Goal: Task Accomplishment & Management: Complete application form

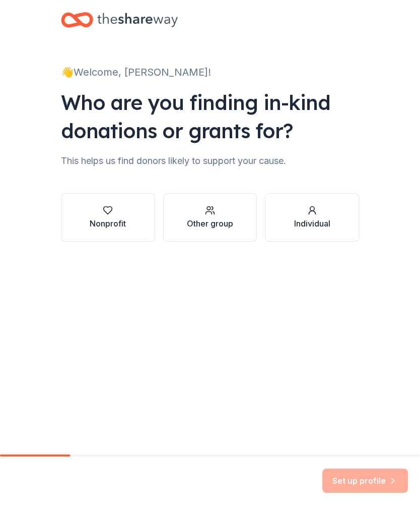
click at [117, 222] on div "Nonprofit" at bounding box center [108, 223] width 36 height 12
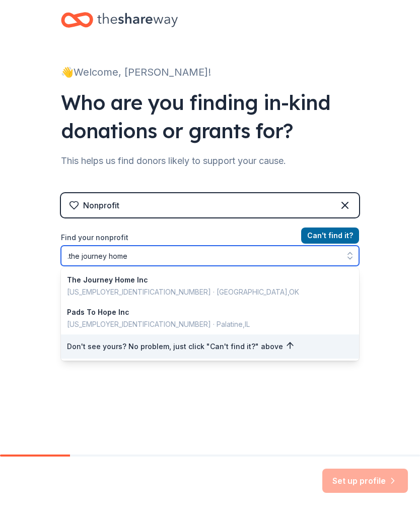
click at [72, 256] on input ".the journey home" at bounding box center [210, 255] width 298 height 20
click at [164, 256] on input "the journey home" at bounding box center [210, 255] width 298 height 20
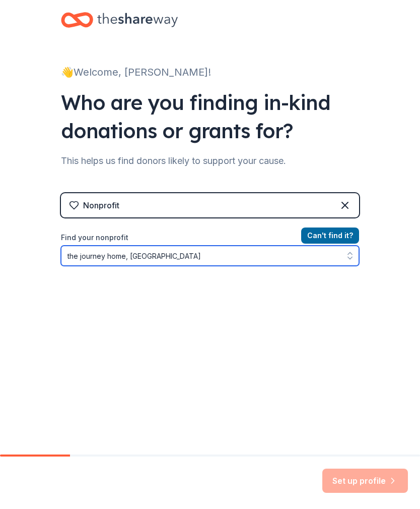
type input "the journey home, Murfreesboro"
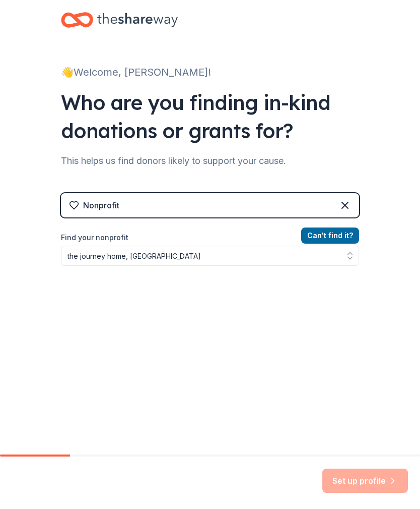
click at [338, 235] on button "Can ' t find it?" at bounding box center [330, 235] width 58 height 16
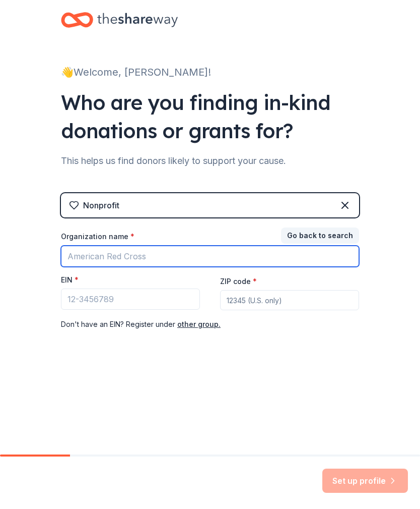
click at [110, 259] on input "Organization name *" at bounding box center [210, 255] width 298 height 21
type input "The Journey Home"
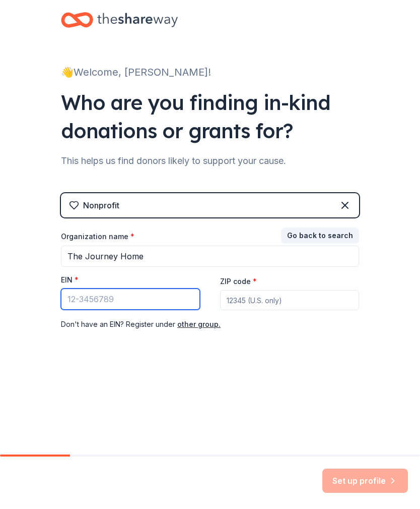
click at [138, 301] on input "EIN *" at bounding box center [130, 298] width 139 height 21
click at [125, 305] on input "EIN *" at bounding box center [130, 298] width 139 height 21
paste input "[US_EMPLOYER_IDENTIFICATION_NUMBER]"
type input "[US_EMPLOYER_IDENTIFICATION_NUMBER]"
click at [271, 303] on input "ZIP code *" at bounding box center [289, 300] width 139 height 20
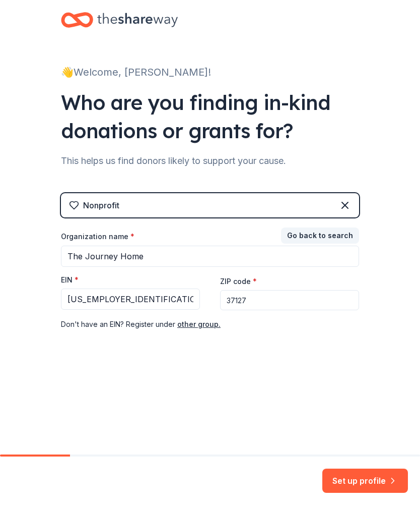
click at [273, 300] on input "37127" at bounding box center [289, 300] width 139 height 20
type input "37133"
click at [346, 391] on div "👋 Welcome, Mary! Who are you finding in-kind donations or grants for? This help…" at bounding box center [210, 199] width 323 height 399
click at [376, 485] on button "Set up profile" at bounding box center [366, 480] width 86 height 24
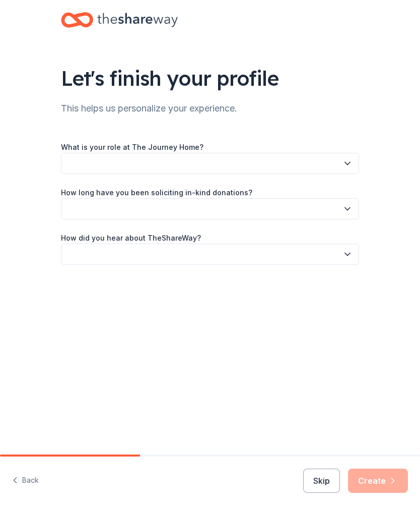
click at [348, 164] on icon "button" at bounding box center [347, 163] width 5 height 3
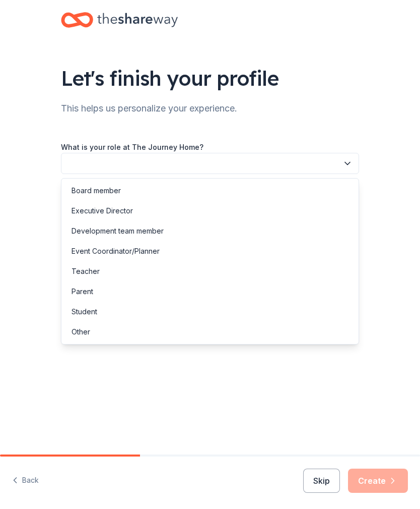
click at [174, 261] on div "Event Coordinator/Planner" at bounding box center [210, 251] width 293 height 20
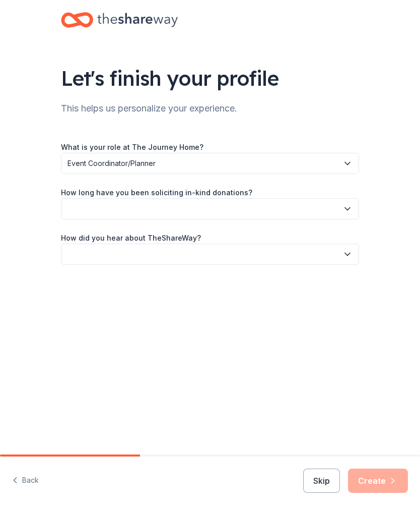
click at [347, 163] on icon "button" at bounding box center [348, 163] width 10 height 10
click at [343, 212] on icon "button" at bounding box center [348, 209] width 10 height 10
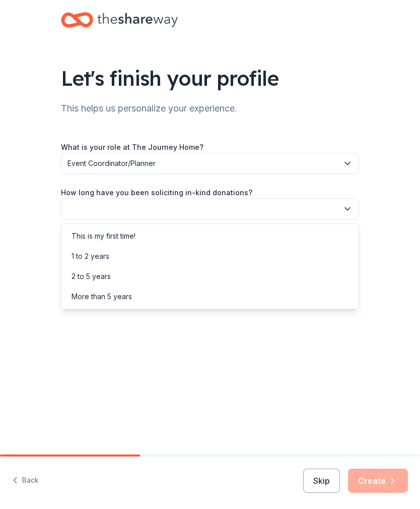
click at [138, 300] on div "More than 5 years" at bounding box center [210, 296] width 293 height 20
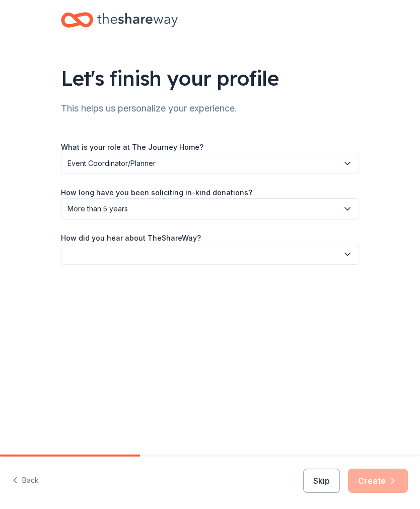
click at [353, 254] on button "button" at bounding box center [210, 253] width 298 height 21
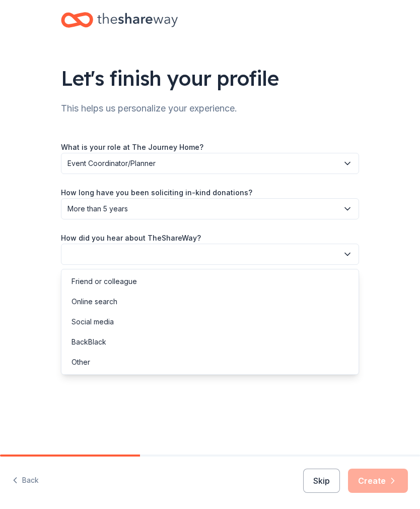
click at [103, 321] on div "Social media" at bounding box center [93, 322] width 42 height 12
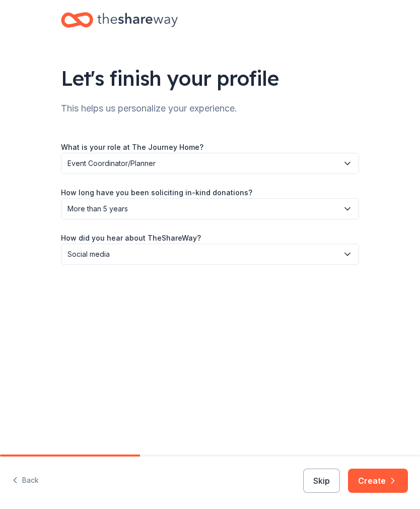
click at [341, 258] on button "Social media" at bounding box center [210, 253] width 298 height 21
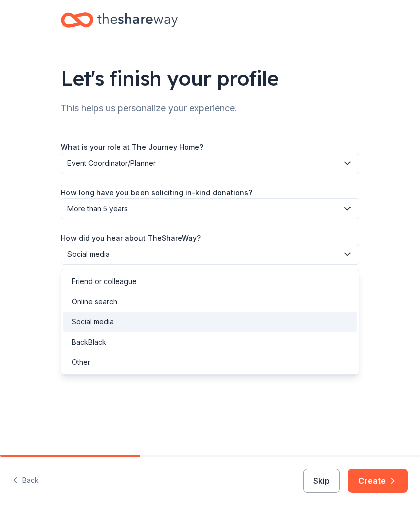
click at [105, 304] on div "Online search" at bounding box center [95, 301] width 46 height 12
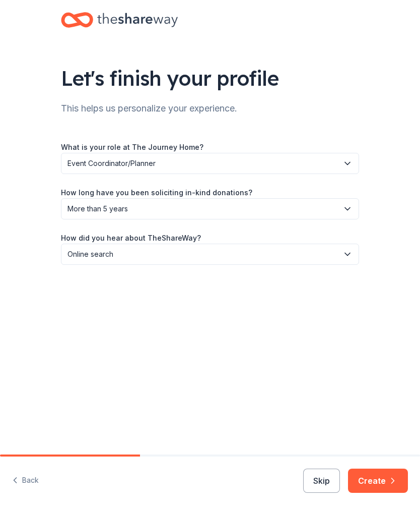
click at [388, 484] on icon "button" at bounding box center [393, 480] width 10 height 10
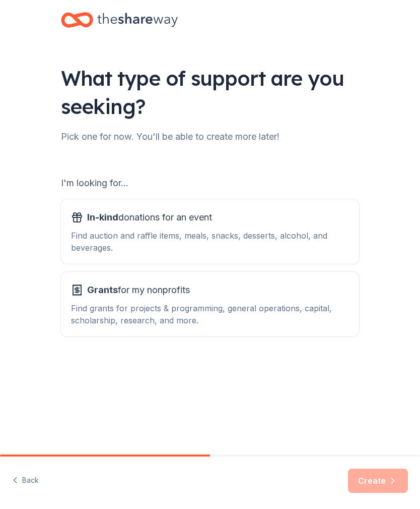
click at [146, 228] on div "In-kind donations for an event Find auction and raffle items, meals, snacks, de…" at bounding box center [210, 231] width 278 height 44
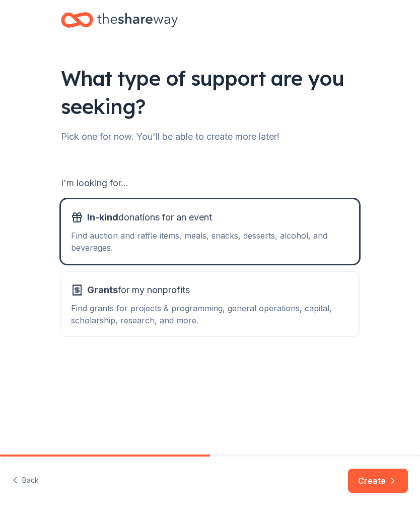
click at [382, 481] on button "Create" at bounding box center [378, 480] width 60 height 24
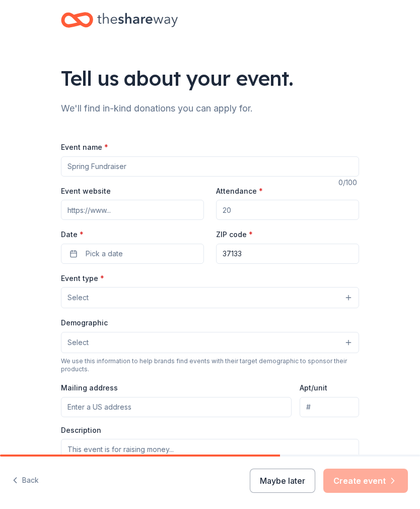
click at [135, 173] on input "Event name *" at bounding box center [210, 166] width 298 height 20
type input "Geoovin’ In The Boro"
click at [117, 215] on input "Event website" at bounding box center [132, 210] width 143 height 20
paste input "https://lovegodservepeople.org/"
type input "https://lovegodservepeople.org/"
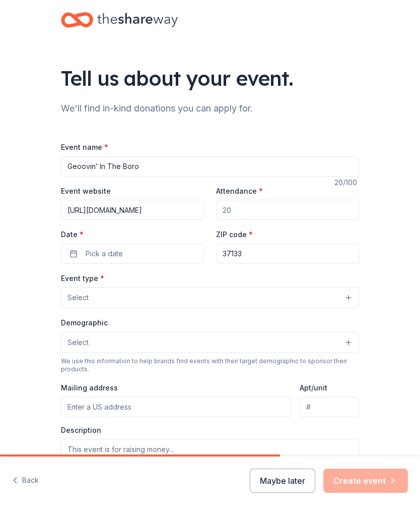
click at [249, 210] on input "Attendance *" at bounding box center [287, 210] width 143 height 20
type input "250"
click at [128, 257] on button "Pick a date" at bounding box center [132, 253] width 143 height 20
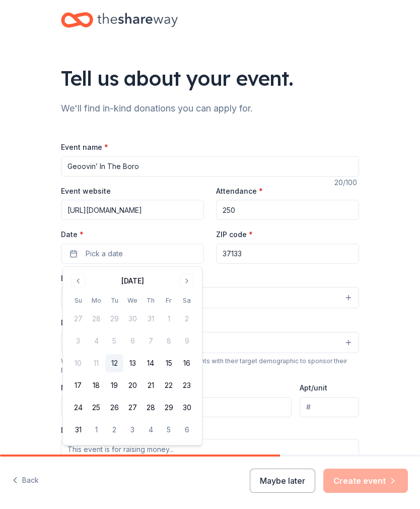
click at [189, 283] on button "Go to next month" at bounding box center [187, 281] width 14 height 14
click at [155, 360] on button "18" at bounding box center [151, 363] width 18 height 18
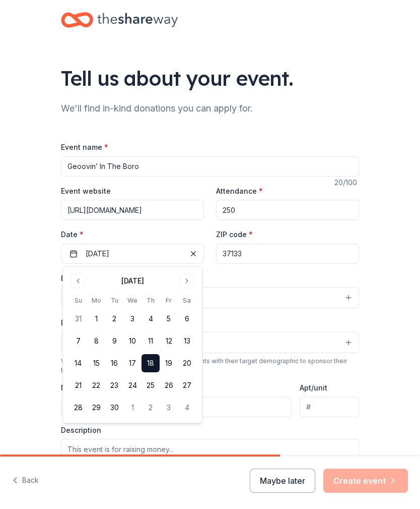
click at [396, 294] on div "Tell us about your event. We'll find in-kind donations you can apply for. Event…" at bounding box center [210, 327] width 420 height 655
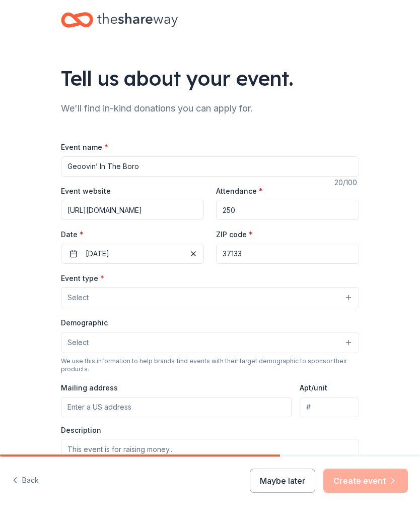
click at [350, 298] on button "Select" at bounding box center [210, 297] width 298 height 21
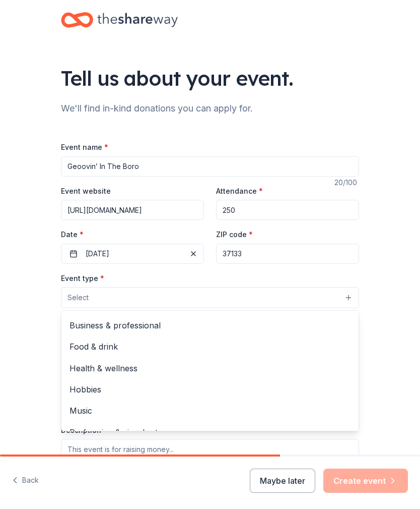
scroll to position [8, 0]
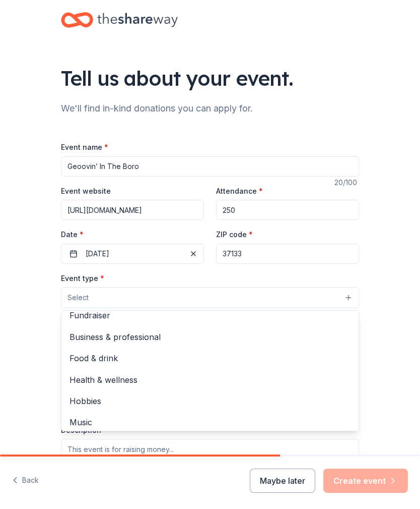
click at [125, 381] on span "Health & wellness" at bounding box center [210, 379] width 281 height 13
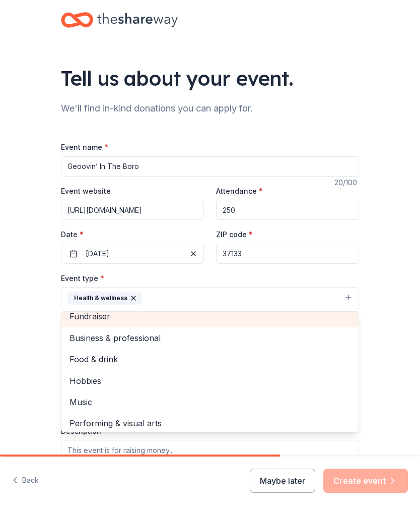
click at [108, 322] on span "Fundraiser" at bounding box center [210, 315] width 281 height 13
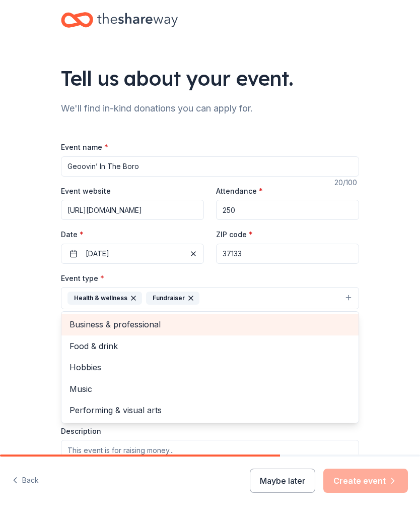
click at [132, 299] on icon "button" at bounding box center [134, 298] width 8 height 8
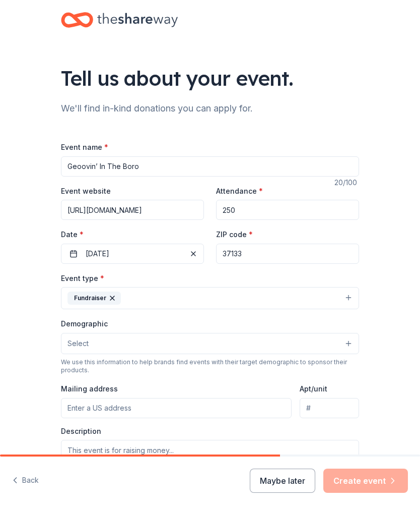
click at [153, 345] on button "Select" at bounding box center [210, 343] width 298 height 21
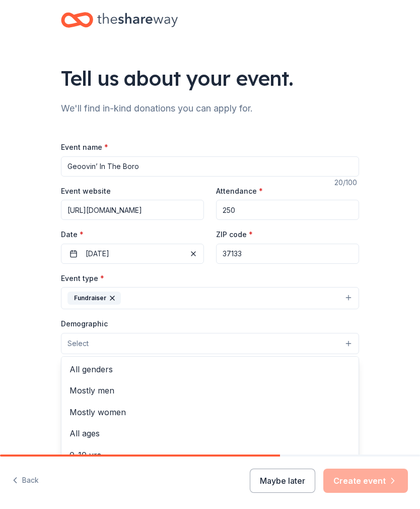
click at [105, 372] on span "All genders" at bounding box center [210, 368] width 281 height 13
click at [92, 373] on span "All ages" at bounding box center [210, 369] width 281 height 13
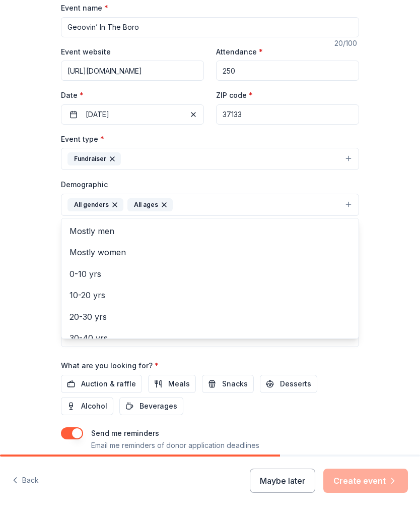
scroll to position [148, 0]
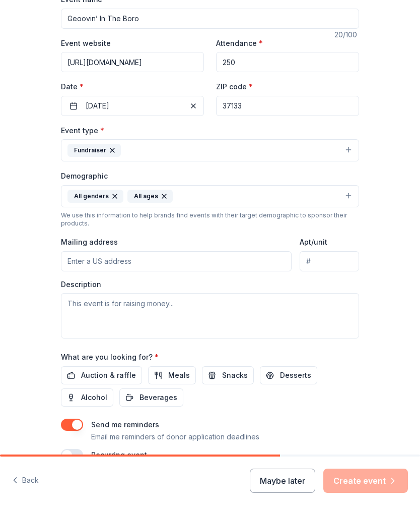
click at [127, 378] on span "Auction & raffle" at bounding box center [108, 375] width 55 height 12
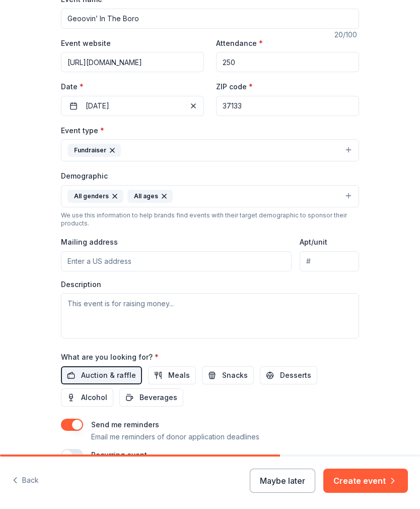
click at [114, 265] on input "Mailing address" at bounding box center [176, 261] width 231 height 20
paste input "P.O.Box 331025 Murfreesboro, Tennessee 37133"
type input "P.O.Box 331025 Murfreesboro, Tennessee 37133"
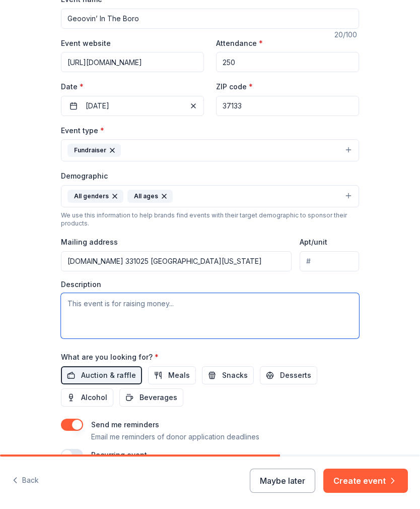
click at [78, 309] on textarea at bounding box center [210, 315] width 298 height 45
paste textarea "This year’s event features [PERSON_NAME]. It will take place at [GEOGRAPHIC_DAT…"
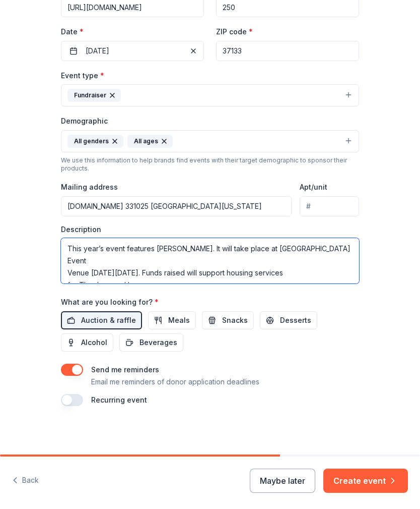
scroll to position [204, 0]
type textarea "This year’s event features [PERSON_NAME]. It will take place at [GEOGRAPHIC_DAT…"
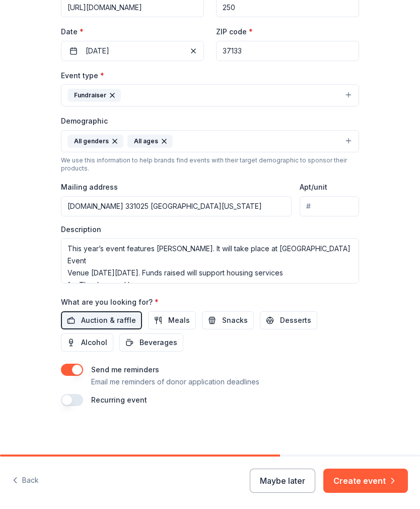
click at [369, 480] on button "Create event" at bounding box center [366, 480] width 85 height 24
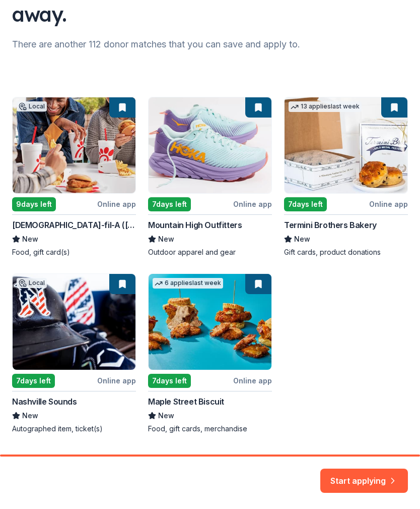
scroll to position [120, 0]
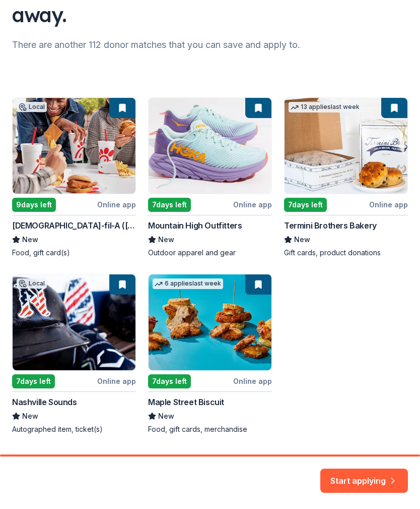
click at [267, 177] on div "Local 9 days left Online app Chick-fil-A (Smyrna) New Food, gift card(s) 7 days…" at bounding box center [210, 265] width 396 height 337
click at [264, 179] on div "Local 9 days left Online app Chick-fil-A (Smyrna) New Food, gift card(s) 7 days…" at bounding box center [210, 265] width 396 height 337
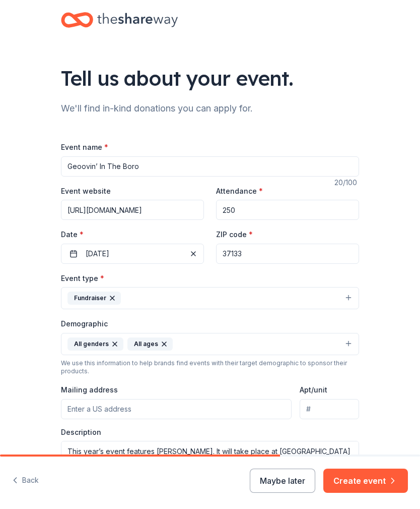
click at [74, 171] on input "Geoovin’ In The Boro" at bounding box center [210, 166] width 298 height 20
type input "Groovin’ In The Boro"
click at [393, 481] on icon "button" at bounding box center [393, 480] width 3 height 5
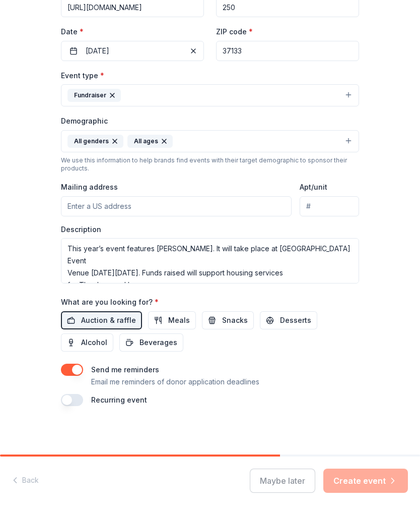
scroll to position [204, 0]
click at [388, 483] on div "Maybe later Create event" at bounding box center [329, 480] width 158 height 24
click at [384, 483] on div "Maybe later Create event" at bounding box center [329, 480] width 158 height 24
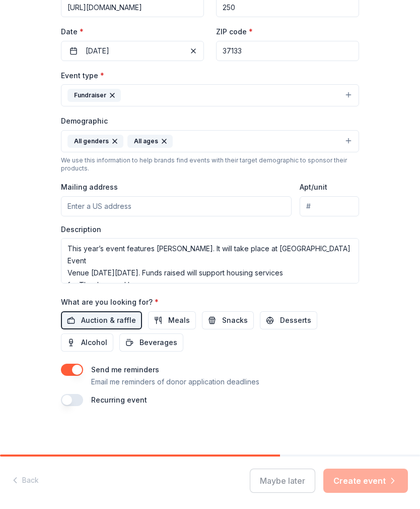
click at [385, 483] on div "Maybe later Create event" at bounding box center [329, 480] width 158 height 24
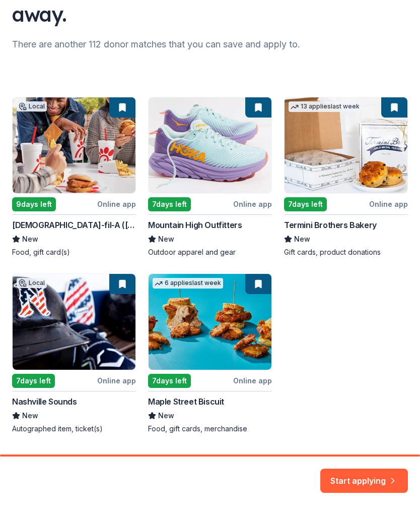
scroll to position [120, 0]
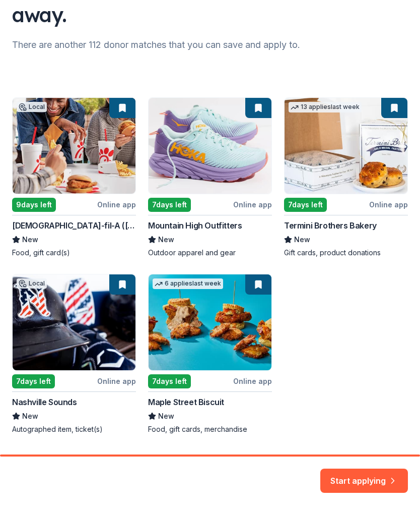
click at [383, 479] on button "Start applying" at bounding box center [365, 474] width 88 height 24
click at [377, 484] on div "Start applying" at bounding box center [365, 480] width 88 height 24
click at [375, 479] on div "Start applying" at bounding box center [365, 480] width 88 height 24
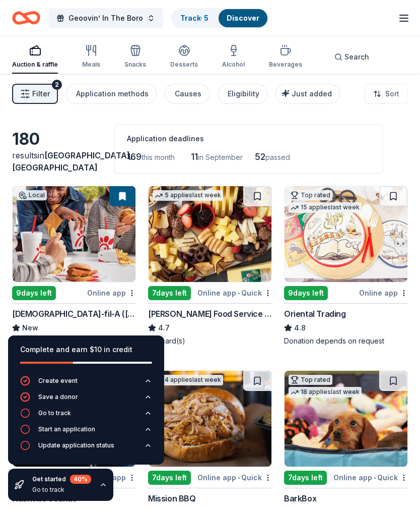
click at [147, 20] on button "Geoovin’ In The Boro" at bounding box center [105, 18] width 115 height 20
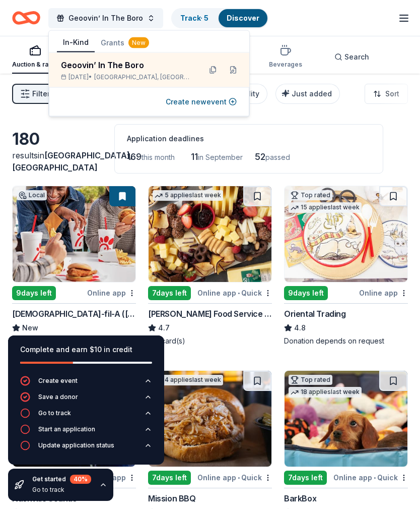
click at [87, 63] on div "Geoovin’ In The Boro" at bounding box center [127, 65] width 132 height 12
click at [396, 134] on div "180 results in Murfreesboro, TN Application deadlines 169 this month 11 in Sept…" at bounding box center [210, 148] width 396 height 49
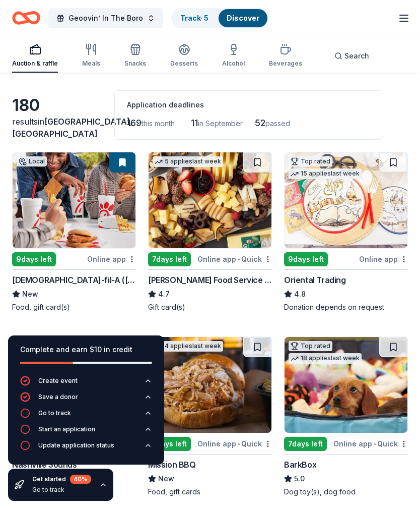
scroll to position [36, 0]
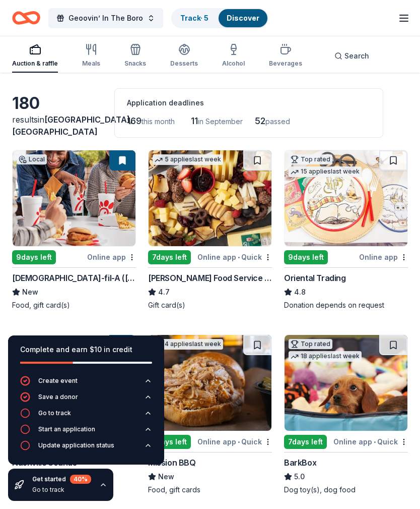
click at [122, 261] on div "Online app" at bounding box center [111, 257] width 49 height 13
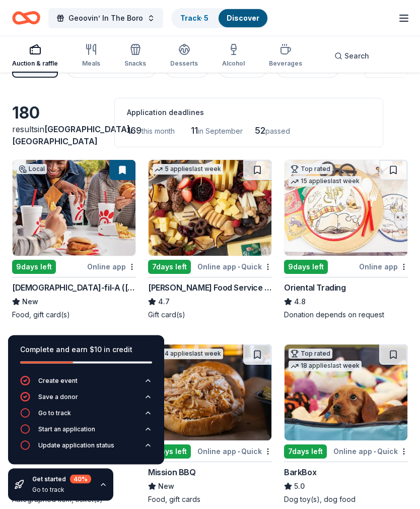
scroll to position [0, 0]
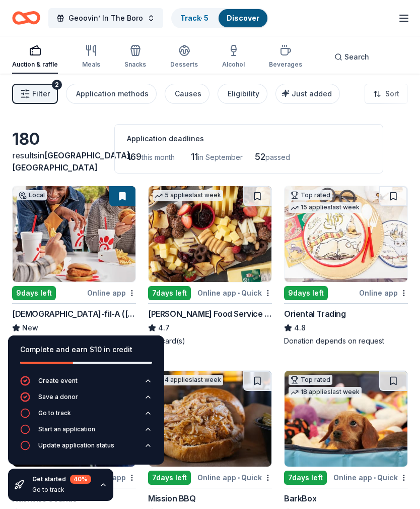
click at [148, 19] on button "Geoovin’ In The Boro" at bounding box center [105, 18] width 115 height 20
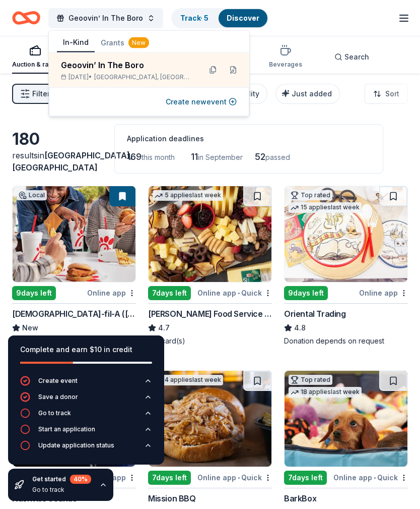
click at [205, 101] on button "Create new event" at bounding box center [201, 102] width 71 height 12
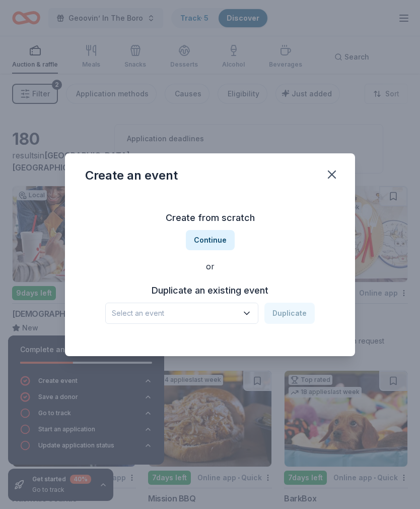
click at [252, 312] on icon "button" at bounding box center [247, 313] width 10 height 10
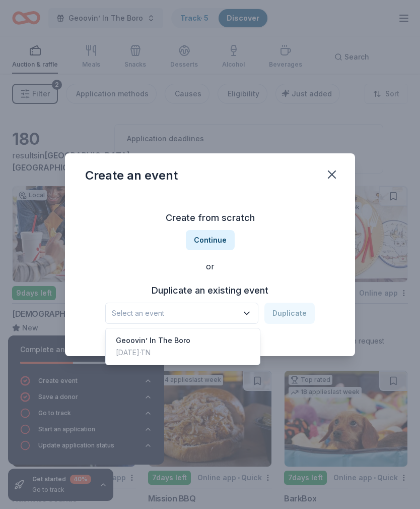
click at [180, 340] on div "Geoovin’ In The Boro" at bounding box center [153, 340] width 75 height 12
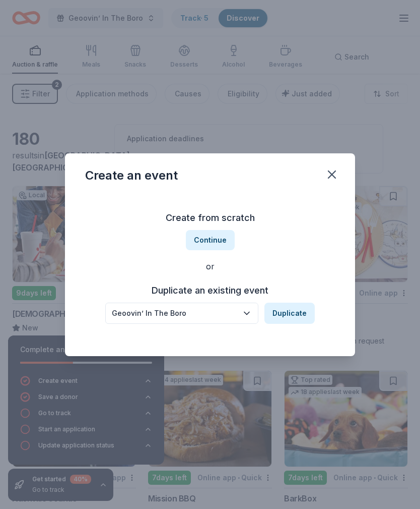
click at [311, 309] on button "Duplicate" at bounding box center [290, 312] width 50 height 21
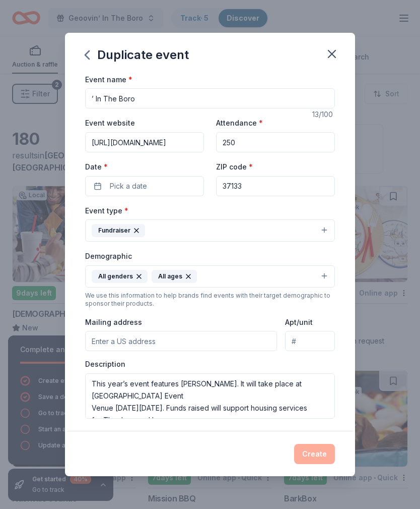
click at [91, 93] on input "’ In The Boro" at bounding box center [210, 98] width 250 height 20
type input "Groovin’ In The Boro"
click at [241, 226] on button "Fundraiser" at bounding box center [210, 230] width 250 height 22
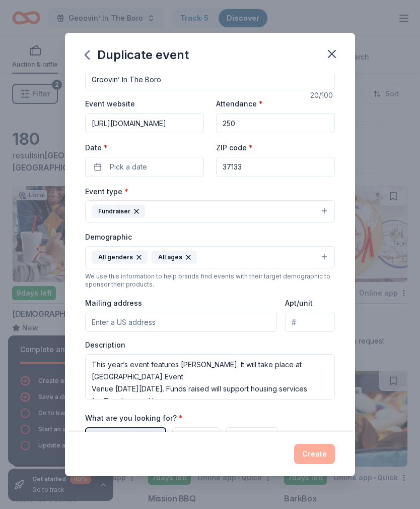
click at [147, 327] on input "Mailing address" at bounding box center [181, 322] width 192 height 20
click at [117, 323] on input "Mailing address" at bounding box center [181, 322] width 192 height 20
paste input "P.O.Box 331025 Murfreesboro, Tennessee 37133"
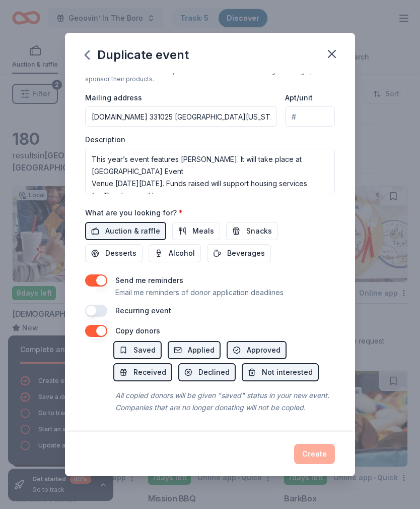
scroll to position [225, 0]
type input "P.O.Box 331025 Murfreesboro, Tennessee 37133"
click at [315, 280] on div "Send me reminders Email me reminders of donor application deadlines" at bounding box center [210, 286] width 250 height 24
click at [96, 331] on button "button" at bounding box center [96, 331] width 22 height 12
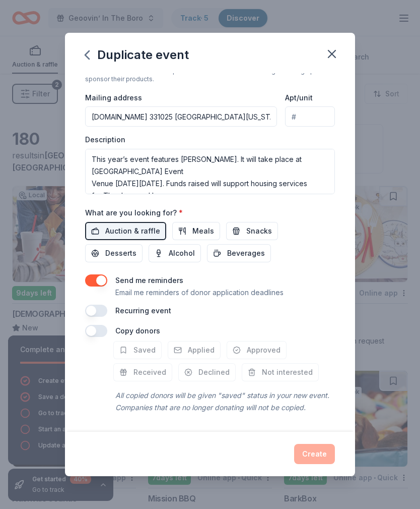
click at [102, 334] on button "button" at bounding box center [96, 331] width 22 height 12
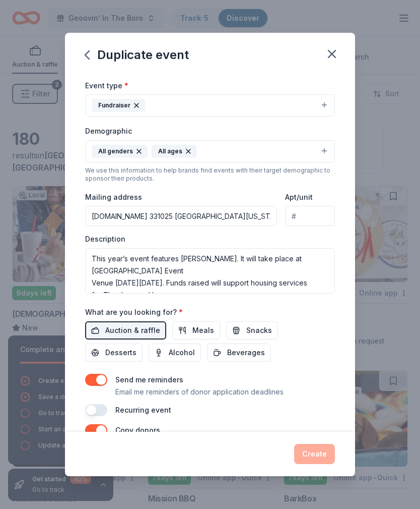
scroll to position [125, 0]
click at [304, 272] on textarea "This year’s event features Collin Raye. It will take place at Copper Ridge Even…" at bounding box center [210, 270] width 250 height 45
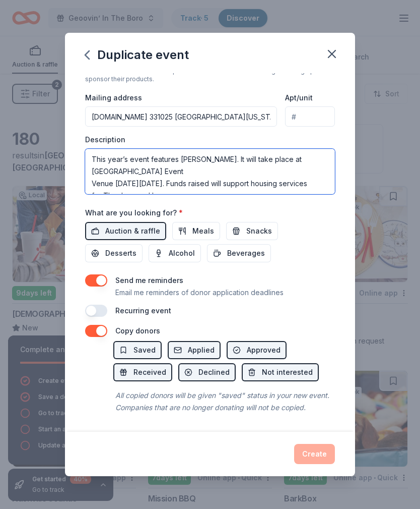
scroll to position [225, 0]
click at [214, 350] on button "Applied" at bounding box center [194, 350] width 53 height 18
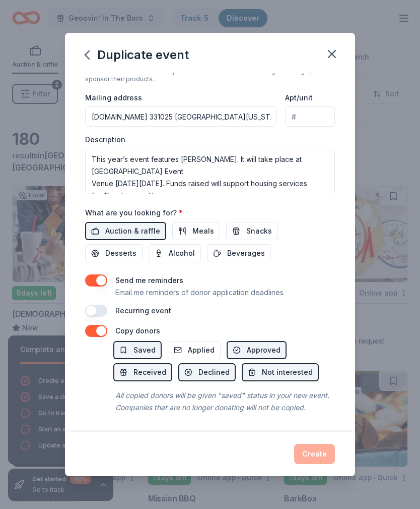
click at [210, 353] on span "Applied" at bounding box center [201, 350] width 27 height 12
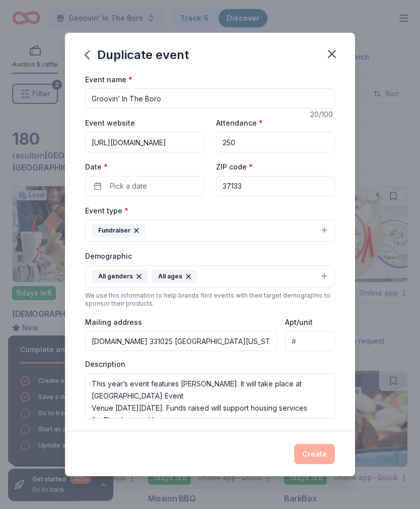
scroll to position [0, 0]
click at [326, 102] on input "Groovin’ In The Boro" at bounding box center [210, 98] width 250 height 20
click at [202, 149] on input "https://lovegodservepeople.org/" at bounding box center [144, 142] width 119 height 20
type input "250"
click at [154, 191] on button "Pick a date" at bounding box center [144, 186] width 119 height 20
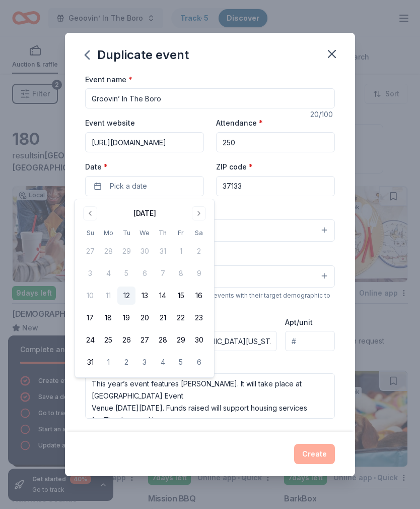
click at [202, 213] on button "Go to next month" at bounding box center [199, 213] width 14 height 14
click at [167, 298] on button "18" at bounding box center [163, 295] width 18 height 18
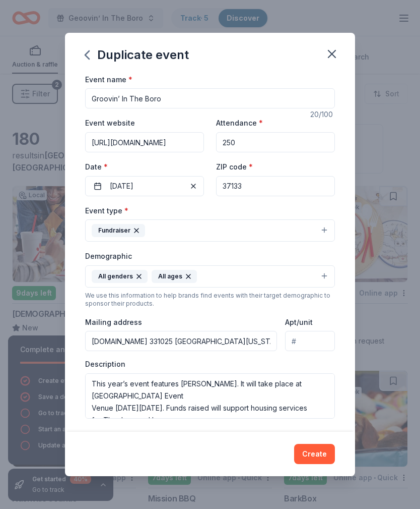
click at [319, 455] on button "Create" at bounding box center [314, 454] width 41 height 20
click at [319, 455] on div "Create" at bounding box center [210, 454] width 250 height 20
click at [321, 455] on div "Create" at bounding box center [210, 454] width 250 height 20
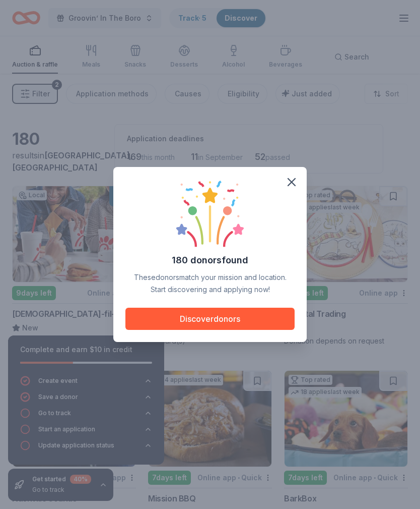
click at [266, 314] on button "Discover donors" at bounding box center [210, 318] width 169 height 22
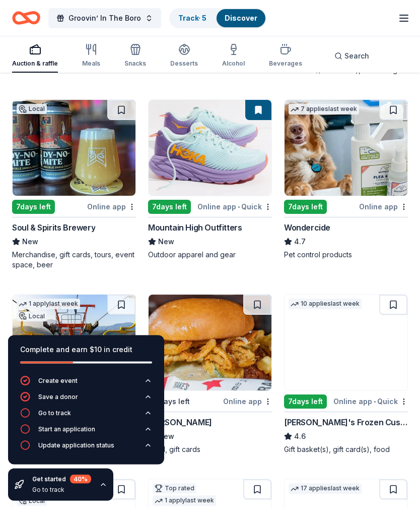
scroll to position [650, 0]
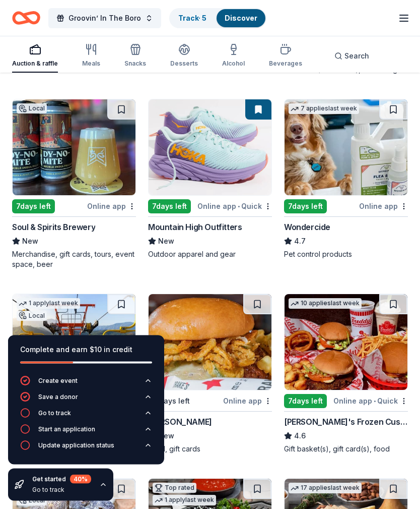
click at [253, 209] on div "Online app • Quick" at bounding box center [235, 206] width 75 height 13
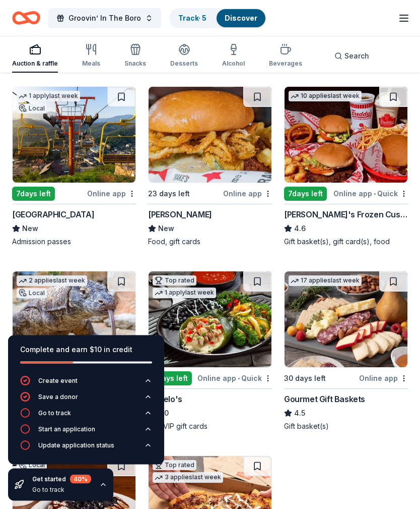
scroll to position [856, 0]
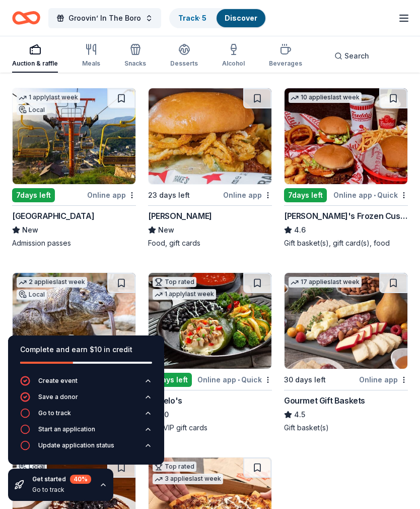
click at [113, 196] on div "Online app" at bounding box center [111, 195] width 49 height 13
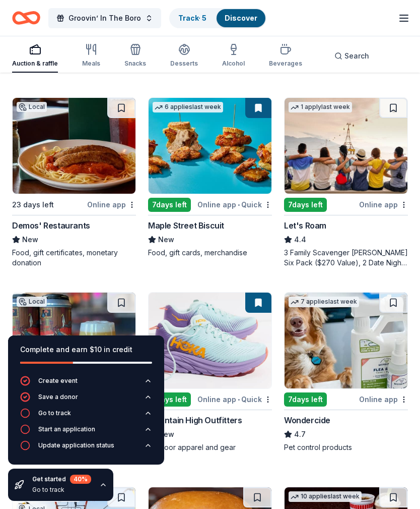
scroll to position [448, 0]
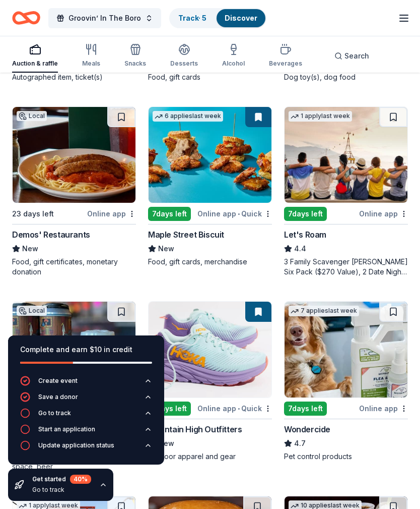
click at [119, 215] on div "Online app" at bounding box center [111, 213] width 49 height 13
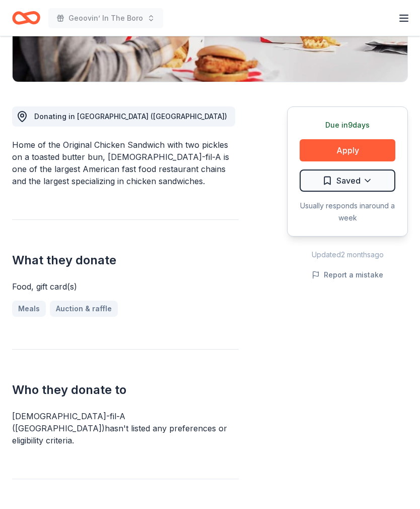
scroll to position [253, 0]
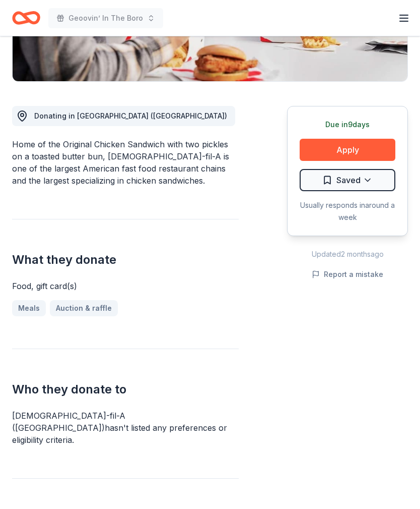
click at [371, 139] on button "Apply" at bounding box center [348, 150] width 96 height 22
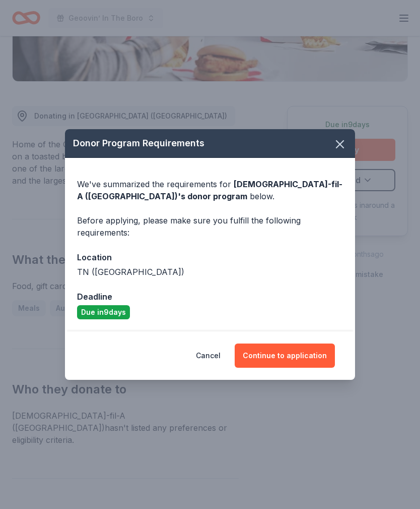
click at [304, 367] on button "Continue to application" at bounding box center [285, 355] width 100 height 24
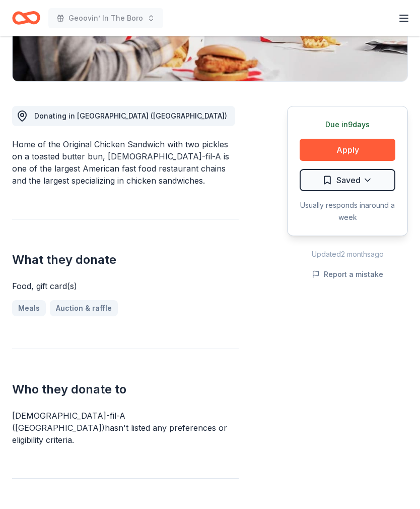
click at [304, 371] on div "Due [DATE] Apply Saved Usually responds in around a week Updated [DATE] Report …" at bounding box center [347, 319] width 121 height 475
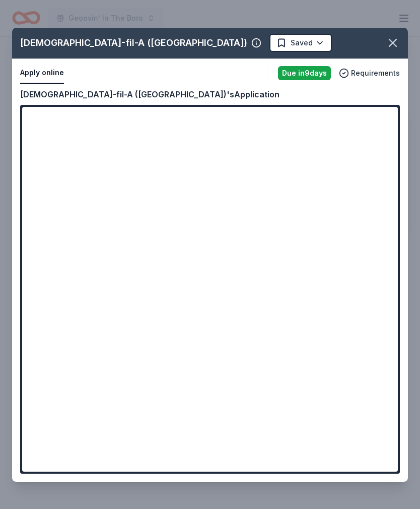
click at [85, 208] on div "Chick-fil-A (Smyrna) Saved Apply online Due in 9 days Requirements Copy and pas…" at bounding box center [210, 255] width 396 height 454
click at [94, 204] on div "Chick-fil-A (Smyrna) Saved Apply online Due in 9 days Requirements Copy and pas…" at bounding box center [210, 255] width 396 height 454
click at [390, 50] on icon "button" at bounding box center [393, 43] width 14 height 14
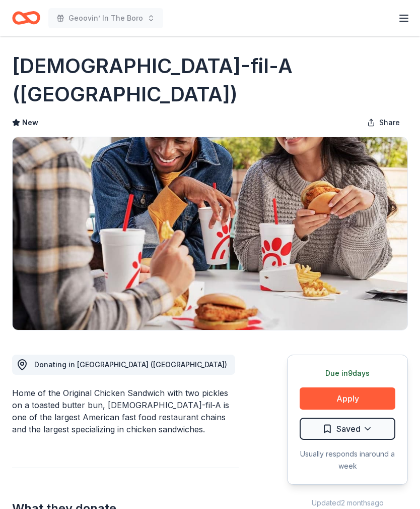
scroll to position [0, 0]
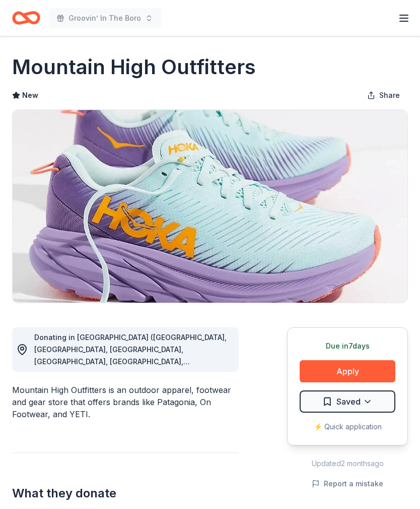
scroll to position [3, 0]
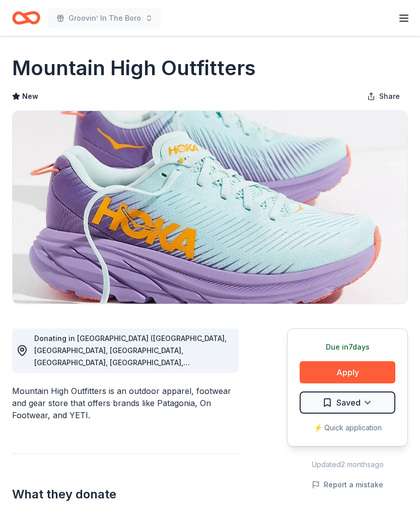
click at [222, 359] on span "Donating in AL (Auburn, Birmingham, Foley, Huntsville, Leeds, Montgomery, Pelha…" at bounding box center [130, 417] width 193 height 166
click at [138, 354] on span "Donating in AL (Auburn, Birmingham, Foley, Huntsville, Leeds, Montgomery, Pelha…" at bounding box center [130, 417] width 193 height 166
click at [219, 335] on div "Donating in AL (Auburn, Birmingham, Foley, Huntsville, Leeds, Montgomery, Pelha…" at bounding box center [132, 350] width 197 height 36
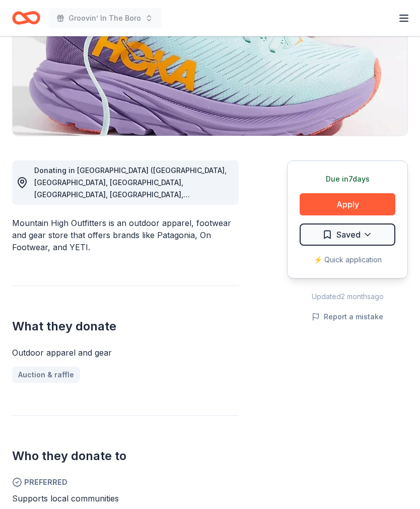
scroll to position [138, 0]
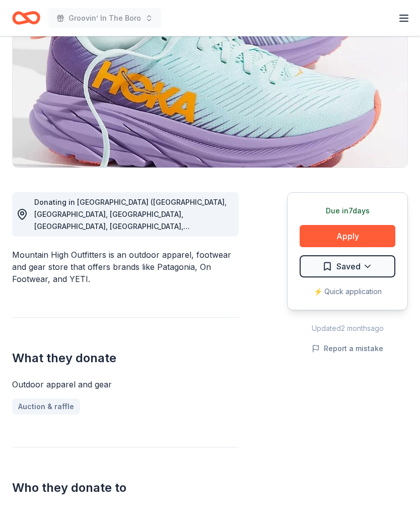
click at [208, 226] on span "Donating in AL (Auburn, Birmingham, Foley, Huntsville, Leeds, Montgomery, Pelha…" at bounding box center [130, 281] width 193 height 166
click at [205, 225] on span "Donating in AL (Auburn, Birmingham, Foley, Huntsville, Leeds, Montgomery, Pelha…" at bounding box center [130, 281] width 193 height 166
click at [203, 227] on span "Donating in AL (Auburn, Birmingham, Foley, Huntsville, Leeds, Montgomery, Pelha…" at bounding box center [130, 281] width 193 height 166
click at [225, 228] on div "Donating in AL (Auburn, Birmingham, Foley, Huntsville, Leeds, Montgomery, Pelha…" at bounding box center [132, 215] width 197 height 36
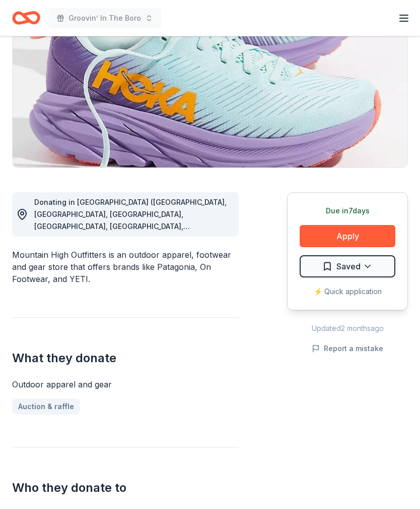
click at [226, 227] on div "Donating in AL (Auburn, Birmingham, Foley, Huntsville, Leeds, Montgomery, Pelha…" at bounding box center [132, 215] width 197 height 36
click at [226, 226] on div "Donating in AL (Auburn, Birmingham, Foley, Huntsville, Leeds, Montgomery, Pelha…" at bounding box center [132, 215] width 197 height 36
click at [197, 212] on span "Donating in AL (Auburn, Birmingham, Foley, Huntsville, Leeds, Montgomery, Pelha…" at bounding box center [130, 281] width 193 height 166
click at [157, 222] on span "Donating in AL (Auburn, Birmingham, Foley, Huntsville, Leeds, Montgomery, Pelha…" at bounding box center [130, 281] width 193 height 166
click at [157, 221] on div "Donating in AL (Auburn, Birmingham, Foley, Huntsville, Leeds, Montgomery, Pelha…" at bounding box center [132, 215] width 197 height 36
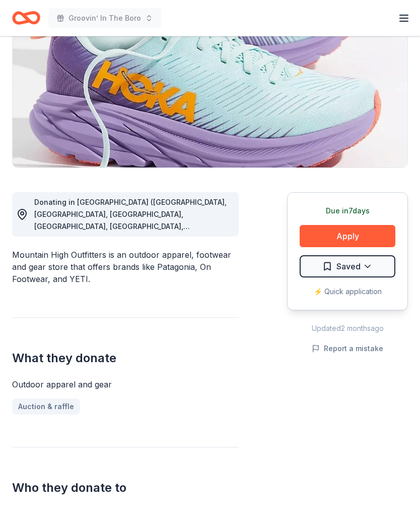
click at [21, 216] on icon at bounding box center [22, 215] width 12 height 12
click at [24, 216] on icon at bounding box center [22, 215] width 12 height 12
click at [28, 213] on icon at bounding box center [22, 215] width 12 height 12
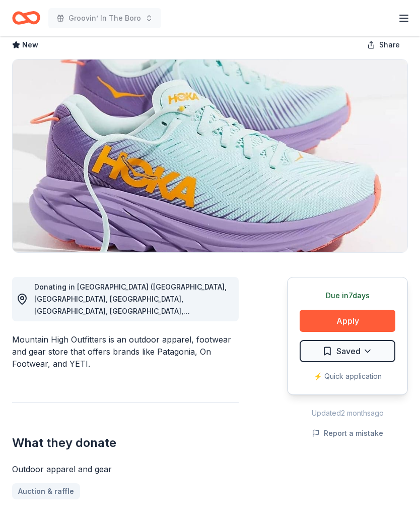
scroll to position [0, 0]
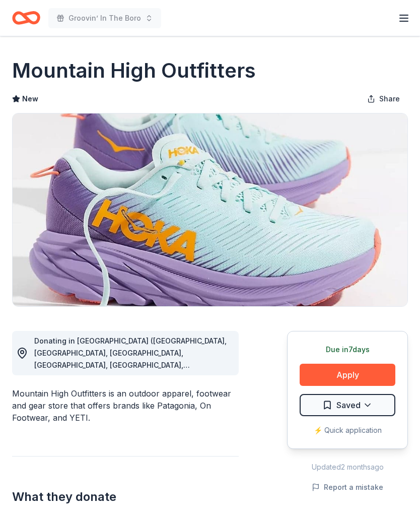
click at [180, 358] on div "Donating in AL (Auburn, Birmingham, Foley, Huntsville, Leeds, Montgomery, Pelha…" at bounding box center [132, 353] width 197 height 36
click at [219, 358] on div "Donating in AL (Auburn, Birmingham, Foley, Huntsville, Leeds, Montgomery, Pelha…" at bounding box center [132, 353] width 197 height 36
click at [218, 362] on span "Donating in AL (Auburn, Birmingham, Foley, Huntsville, Leeds, Montgomery, Pelha…" at bounding box center [130, 419] width 193 height 166
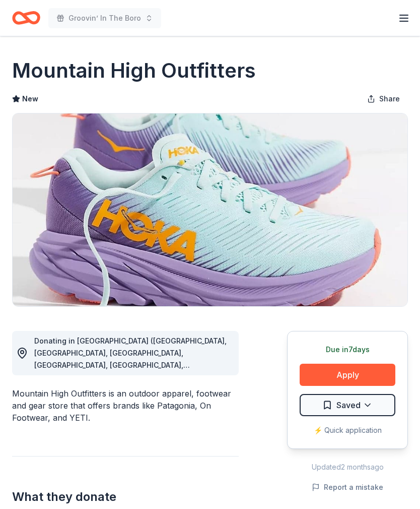
click at [218, 368] on span "Donating in AL (Auburn, Birmingham, Foley, Huntsville, Leeds, Montgomery, Pelha…" at bounding box center [130, 419] width 193 height 166
click at [216, 365] on span "Donating in AL (Auburn, Birmingham, Foley, Huntsville, Leeds, Montgomery, Pelha…" at bounding box center [130, 419] width 193 height 166
click at [215, 365] on span "Donating in AL (Auburn, Birmingham, Foley, Huntsville, Leeds, Montgomery, Pelha…" at bounding box center [130, 419] width 193 height 166
click at [21, 353] on circle at bounding box center [22, 351] width 3 height 3
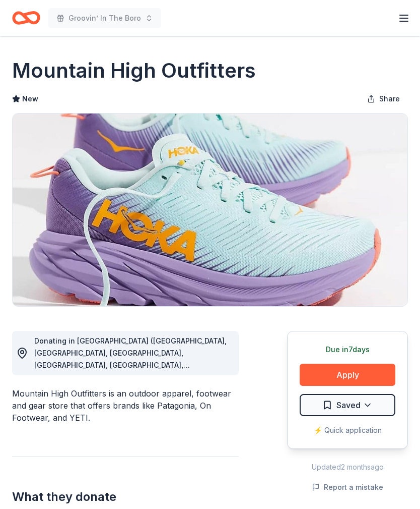
click at [21, 353] on circle at bounding box center [22, 351] width 3 height 3
click at [24, 354] on icon at bounding box center [22, 353] width 12 height 12
click at [99, 410] on div "Mountain High Outfitters is an outdoor apparel, footwear and gear store that of…" at bounding box center [125, 405] width 227 height 36
click at [102, 400] on div "Mountain High Outfitters is an outdoor apparel, footwear and gear store that of…" at bounding box center [125, 405] width 227 height 36
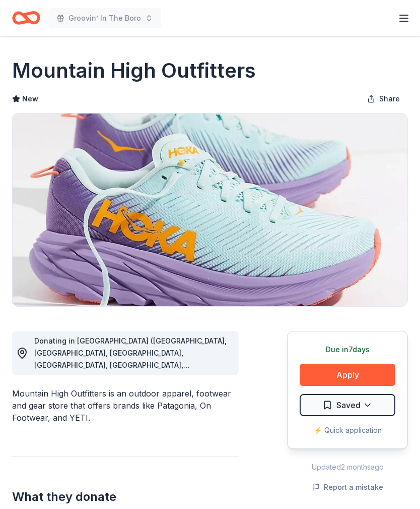
click at [405, 18] on line "button" at bounding box center [404, 18] width 8 height 0
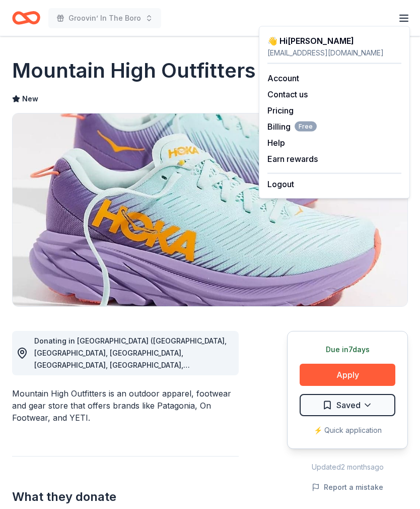
click at [50, 251] on img at bounding box center [210, 209] width 395 height 193
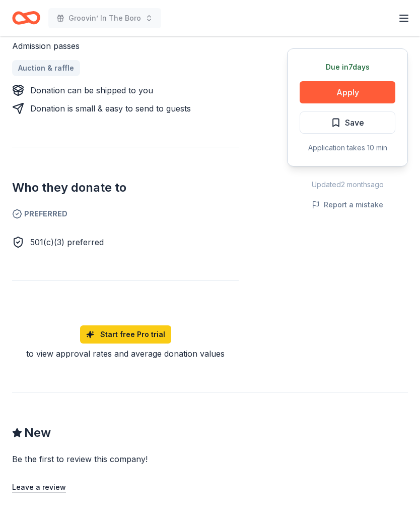
scroll to position [488, 0]
click at [363, 94] on button "Apply" at bounding box center [348, 92] width 96 height 22
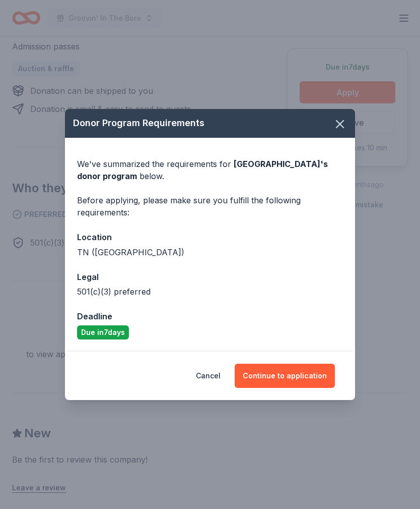
click at [109, 339] on div "Due in 7 days" at bounding box center [103, 332] width 52 height 14
click at [111, 339] on div "Due in 7 days" at bounding box center [103, 332] width 52 height 14
click at [115, 297] on div "501(c)(3) preferred" at bounding box center [210, 291] width 266 height 12
click at [339, 131] on icon "button" at bounding box center [340, 124] width 14 height 14
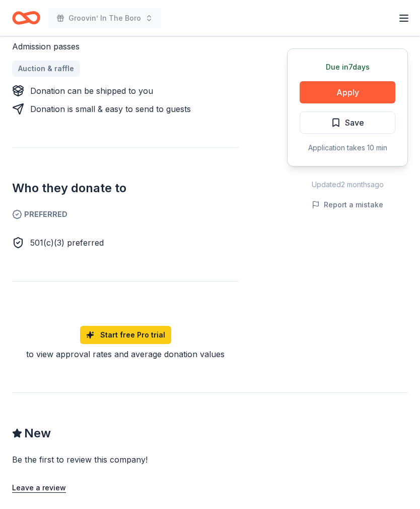
click at [369, 93] on button "Apply" at bounding box center [348, 92] width 96 height 22
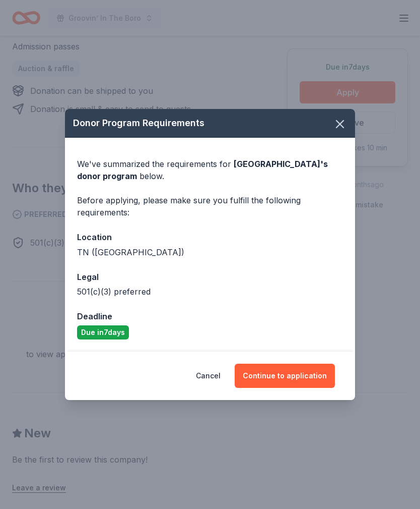
click at [343, 128] on icon "button" at bounding box center [340, 123] width 7 height 7
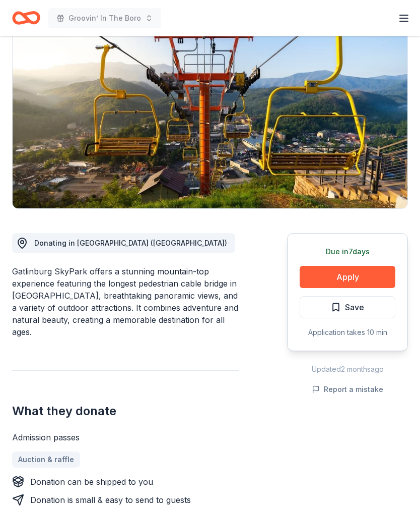
scroll to position [0, 0]
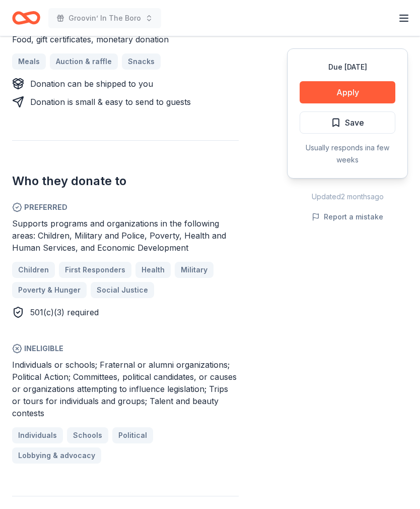
scroll to position [496, 0]
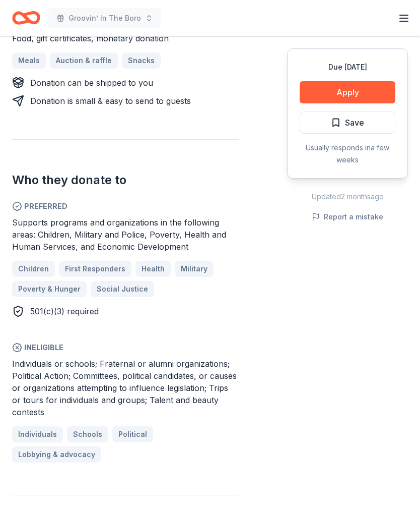
click at [367, 95] on button "Apply" at bounding box center [348, 92] width 96 height 22
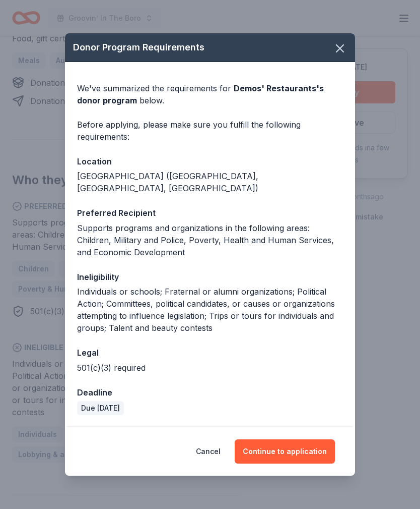
click at [339, 55] on icon "button" at bounding box center [340, 48] width 14 height 14
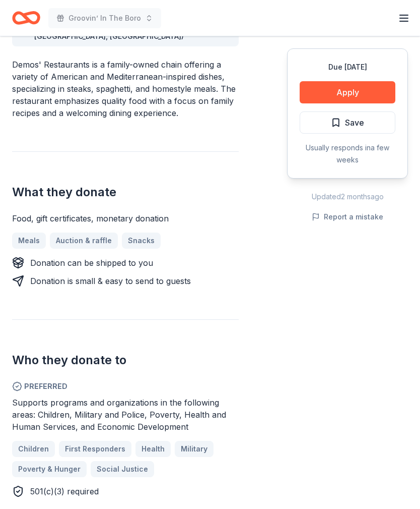
scroll to position [310, 0]
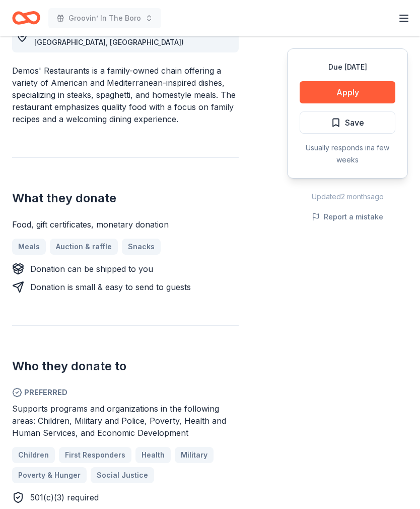
click at [363, 92] on button "Apply" at bounding box center [348, 92] width 96 height 22
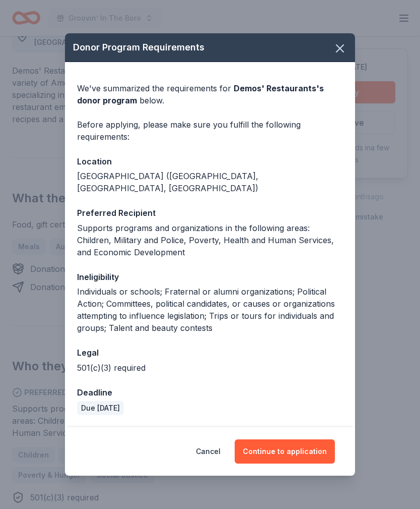
click at [299, 448] on button "Continue to application" at bounding box center [285, 451] width 100 height 24
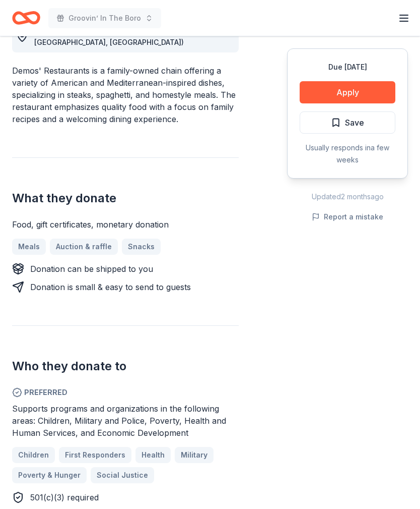
click at [299, 447] on button "Continue to application" at bounding box center [281, 441] width 95 height 23
click at [302, 446] on div "Due in 23 days Apply Save Usually responds in a few weeks Updated 2 months ago …" at bounding box center [347, 378] width 121 height 764
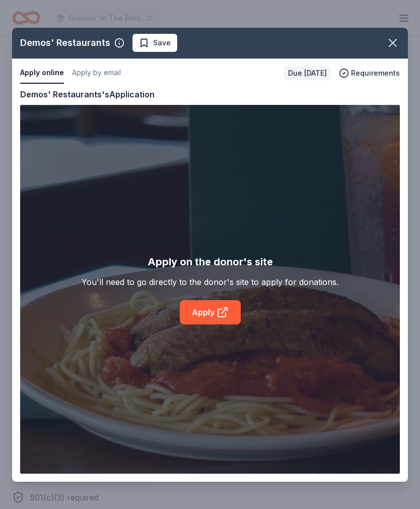
click at [200, 315] on div "Demos' Restaurants Save Apply online Apply by email Due in 23 days Requirements…" at bounding box center [210, 255] width 396 height 454
click at [219, 312] on div "Demos' Restaurants Save Apply online Apply by email Due in 23 days Requirements…" at bounding box center [210, 255] width 396 height 454
click at [230, 309] on div "Demos' Restaurants Save Apply online Apply by email Due in 23 days Requirements…" at bounding box center [210, 255] width 396 height 454
click at [235, 312] on div "Demos' Restaurants Save Apply online Apply by email Due in 23 days Requirements…" at bounding box center [210, 255] width 396 height 454
click at [235, 311] on div "Demos' Restaurants Save Apply online Apply by email Due in 23 days Requirements…" at bounding box center [210, 255] width 396 height 454
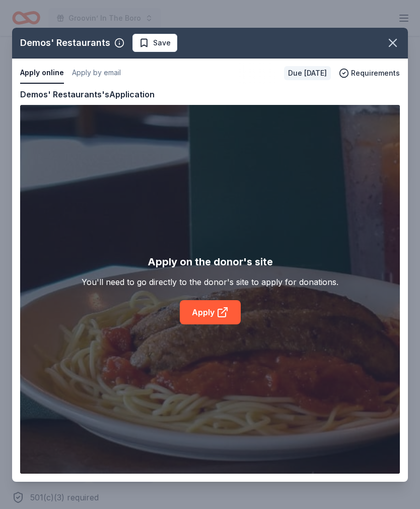
click at [104, 77] on div "Demos' Restaurants Save Apply online Apply by email Due in 23 days Requirements…" at bounding box center [210, 255] width 396 height 454
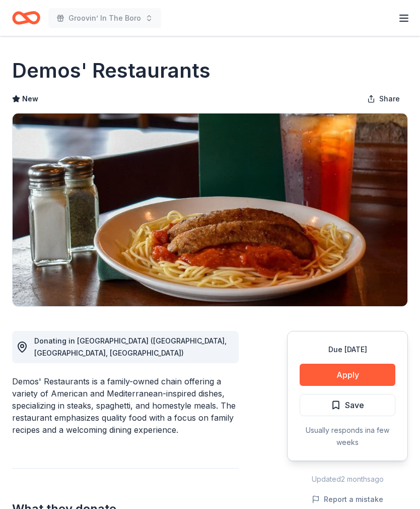
scroll to position [0, 13]
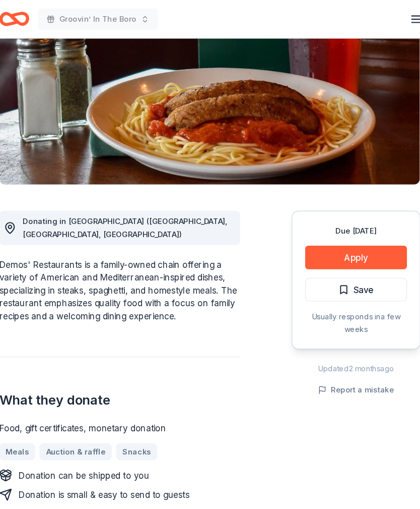
click at [354, 240] on button "Apply" at bounding box center [348, 242] width 96 height 22
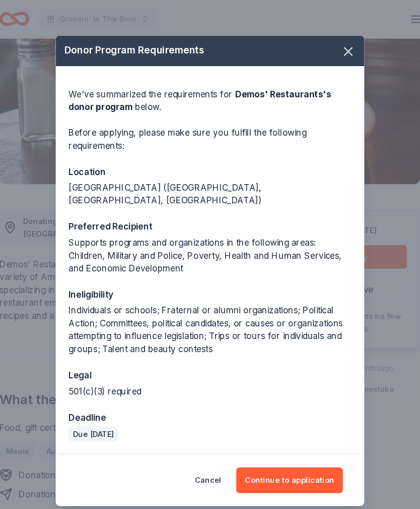
click at [279, 447] on button "Continue to application" at bounding box center [285, 451] width 100 height 24
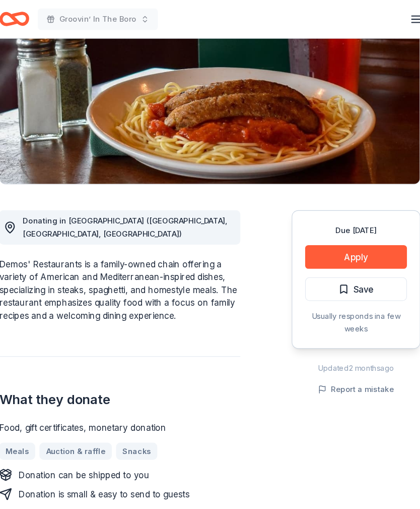
click at [278, 447] on button "Continue to application" at bounding box center [281, 441] width 95 height 23
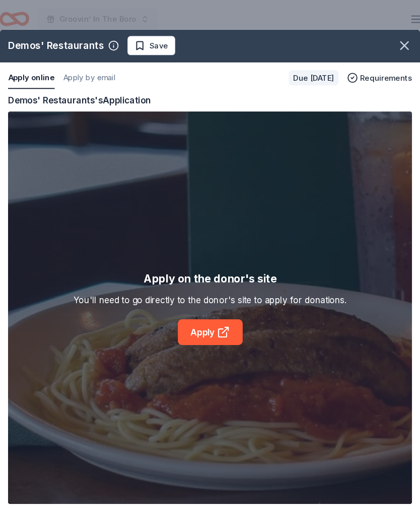
click at [191, 316] on div "Demos' Restaurants Save Apply online Apply by email Due [DATE] Requirements Cop…" at bounding box center [210, 255] width 396 height 454
click at [346, 72] on div "Demos' Restaurants Save Apply online Apply by email Due [DATE] Requirements Cop…" at bounding box center [210, 255] width 396 height 454
click at [341, 75] on div "Demos' Restaurants Save Apply online Apply by email Due [DATE] Requirements Cop…" at bounding box center [210, 255] width 396 height 454
click at [209, 309] on div "Demos' Restaurants Save Apply online Apply by email Due [DATE] Requirements Cop…" at bounding box center [210, 255] width 396 height 454
click at [390, 44] on icon "button" at bounding box center [393, 42] width 7 height 7
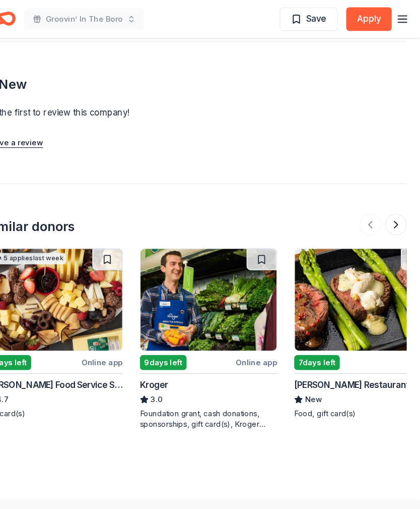
scroll to position [1063, 0]
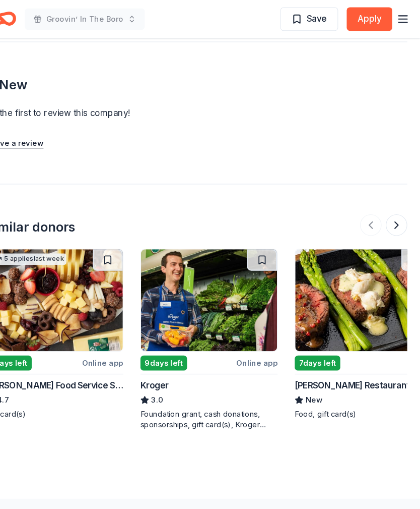
click at [307, 334] on div "7 days left" at bounding box center [323, 341] width 43 height 14
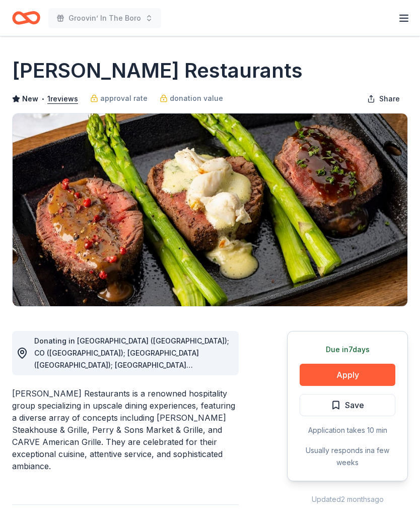
click at [358, 374] on button "Apply" at bounding box center [348, 374] width 96 height 22
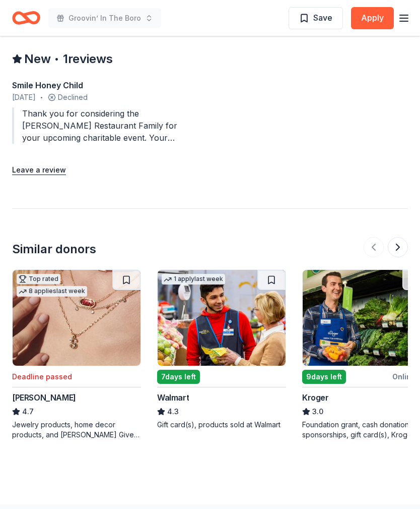
scroll to position [1032, 0]
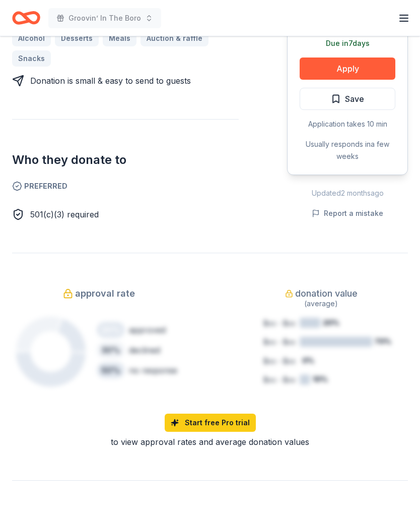
click at [372, 58] on button "Apply" at bounding box center [348, 69] width 96 height 22
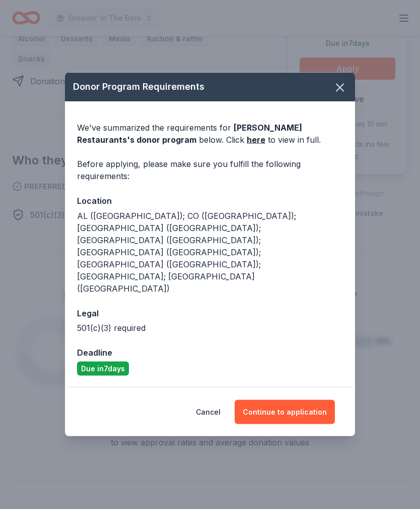
scroll to position [555, 0]
click at [341, 91] on icon "button" at bounding box center [340, 87] width 7 height 7
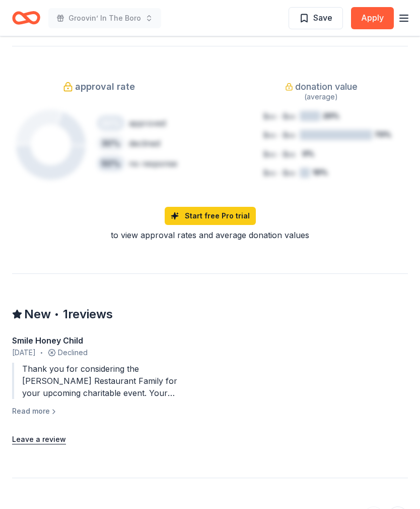
scroll to position [766, 0]
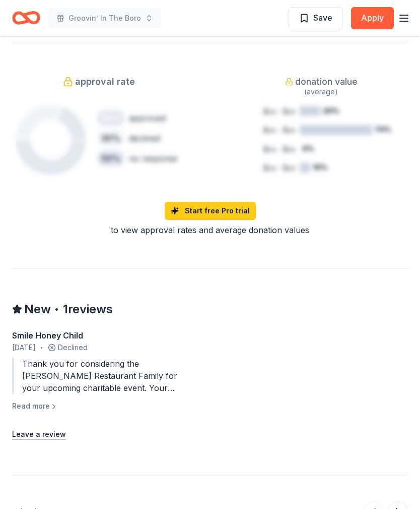
click at [376, 18] on button "Apply" at bounding box center [372, 18] width 43 height 22
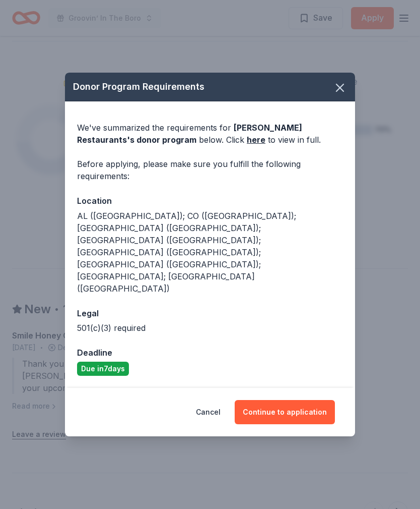
click at [247, 146] on link "here" at bounding box center [256, 140] width 19 height 12
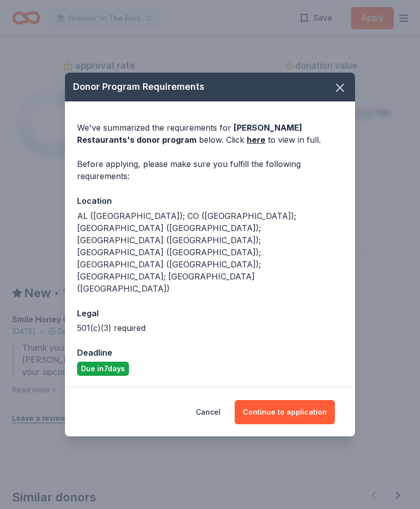
click at [294, 400] on button "Continue to application" at bounding box center [285, 412] width 100 height 24
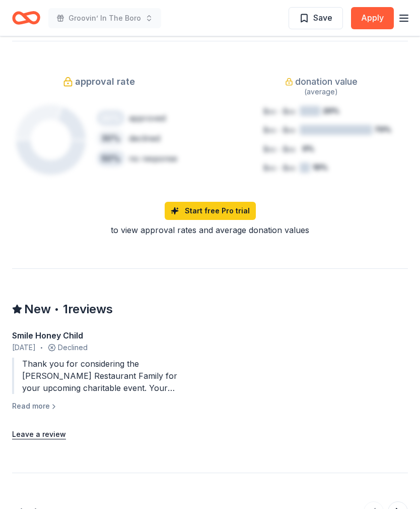
click at [294, 392] on button "Continue to application" at bounding box center [281, 403] width 95 height 23
click at [296, 381] on div "Smile Honey Child [DATE] • Declined Thank you for considering the [PERSON_NAME]…" at bounding box center [210, 370] width 396 height 83
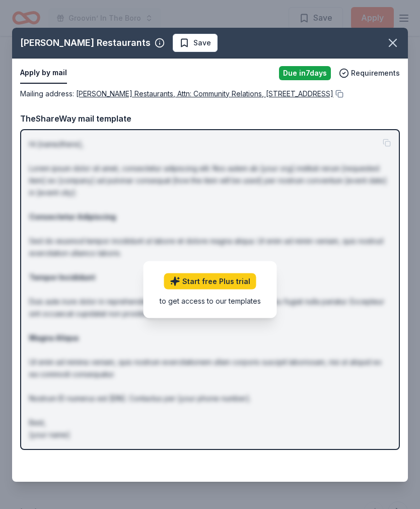
click at [396, 44] on icon "button" at bounding box center [393, 42] width 7 height 7
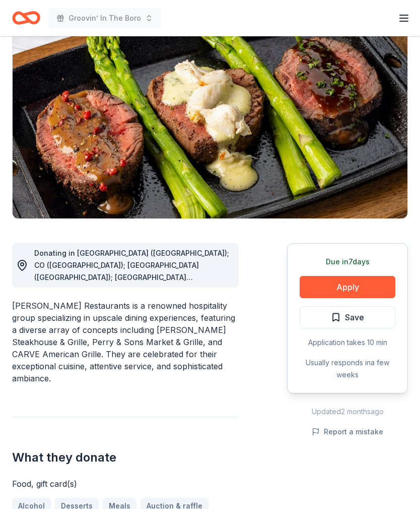
scroll to position [0, 0]
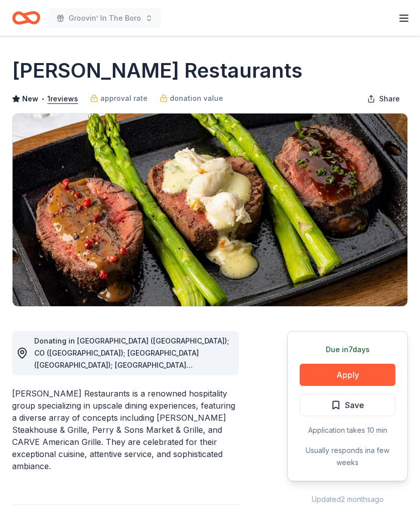
click at [403, 10] on div "Start free trial Earn Rewards" at bounding box center [404, 18] width 12 height 24
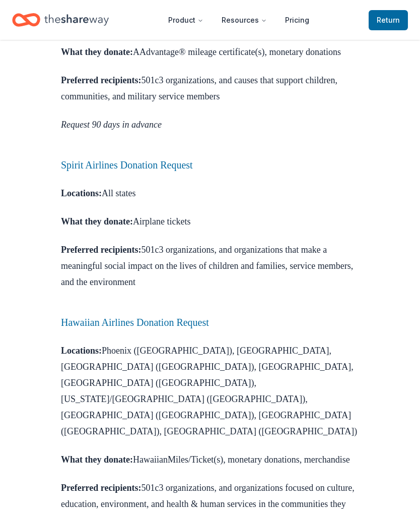
scroll to position [803, 0]
click at [178, 160] on link "Spirit Airlines Donation Request" at bounding box center [127, 165] width 132 height 11
click at [183, 160] on link "Spirit Airlines Donation Request" at bounding box center [127, 165] width 132 height 11
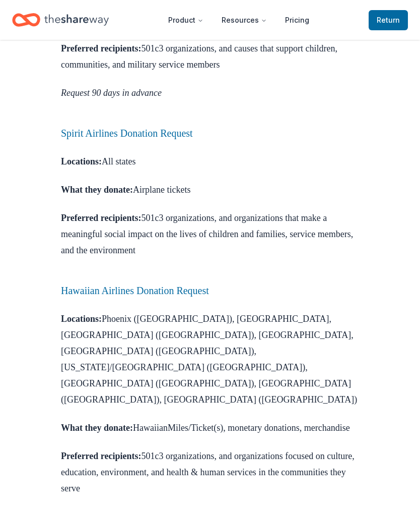
click at [187, 128] on link "Spirit Airlines Donation Request" at bounding box center [127, 133] width 132 height 11
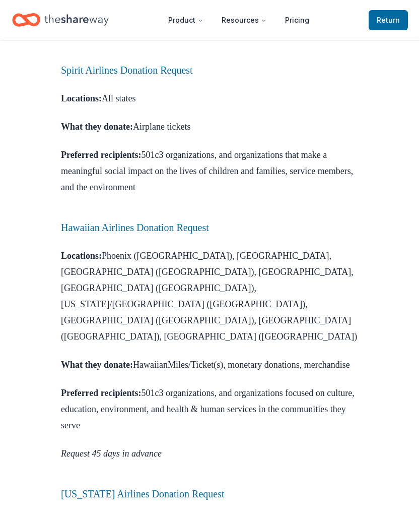
scroll to position [898, 0]
click at [205, 222] on link "Hawaiian Airlines Donation Request" at bounding box center [135, 227] width 148 height 11
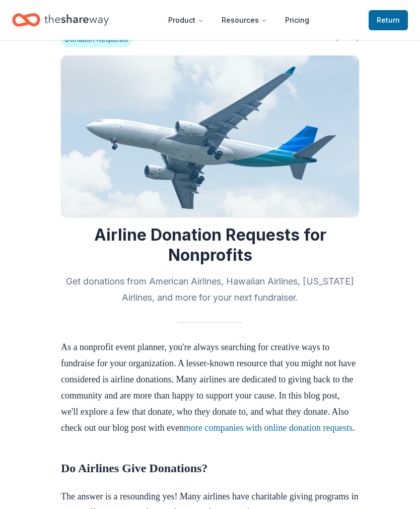
scroll to position [0, 0]
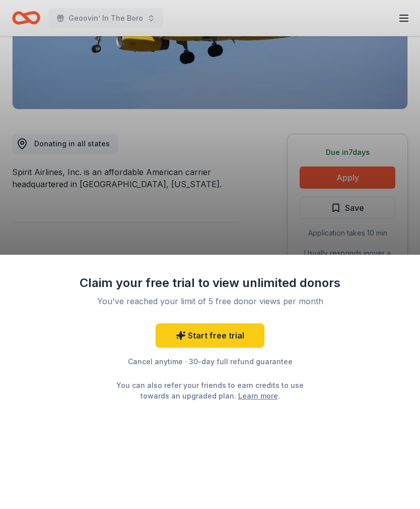
scroll to position [200, 0]
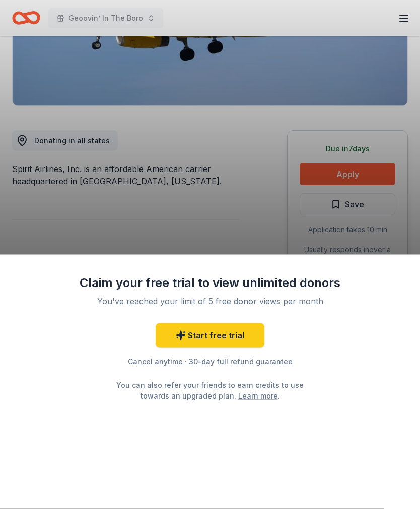
click at [361, 177] on div "Claim your free trial to view unlimited donors You've reached your limit of 5 f…" at bounding box center [210, 254] width 420 height 509
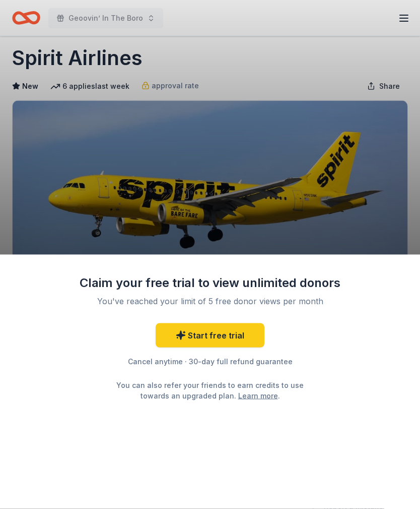
scroll to position [0, 0]
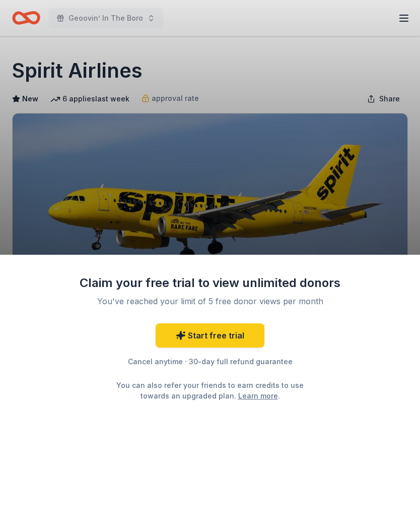
click at [418, 24] on div "Claim your free trial to view unlimited donors You've reached your limit of 5 f…" at bounding box center [210, 254] width 420 height 509
click at [417, 24] on div "Claim your free trial to view unlimited donors You've reached your limit of 5 f…" at bounding box center [210, 254] width 420 height 509
click at [405, 25] on div "Claim your free trial to view unlimited donors You've reached your limit of 5 f…" at bounding box center [210, 254] width 420 height 509
click at [277, 146] on div "Claim your free trial to view unlimited donors You've reached your limit of 5 f…" at bounding box center [210, 254] width 420 height 509
